Goal: Navigation & Orientation: Find specific page/section

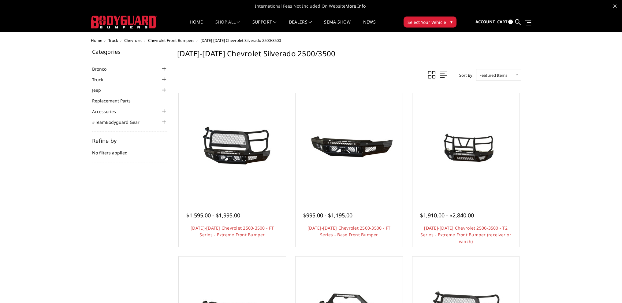
click at [170, 41] on span "Chevrolet Front Bumpers" at bounding box center [171, 41] width 46 height 6
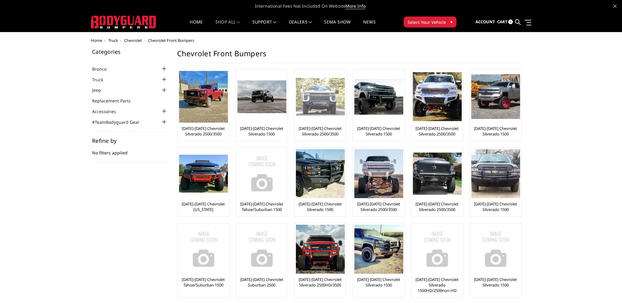
click at [322, 97] on img at bounding box center [320, 97] width 49 height 38
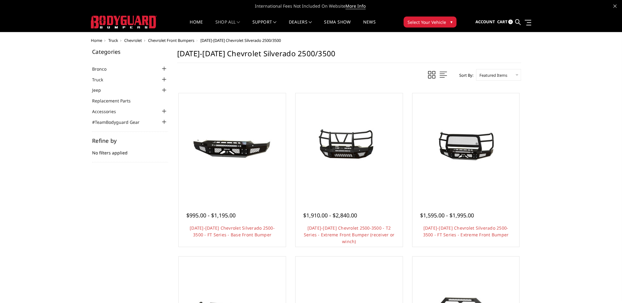
click at [165, 40] on span "Chevrolet Front Bumpers" at bounding box center [171, 41] width 46 height 6
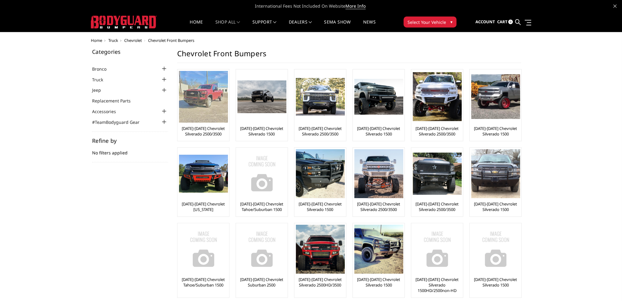
click at [203, 100] on img at bounding box center [203, 97] width 49 height 52
